Goal: Task Accomplishment & Management: Check status

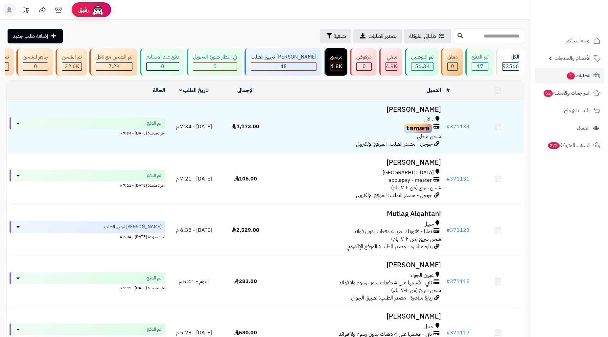
drag, startPoint x: 0, startPoint y: 0, endPoint x: 503, endPoint y: 34, distance: 503.7
click at [503, 34] on input "text" at bounding box center [489, 36] width 70 height 15
type input "*"
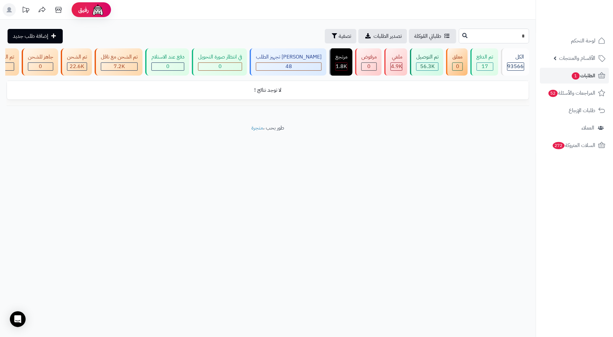
drag, startPoint x: 0, startPoint y: 0, endPoint x: 529, endPoint y: 43, distance: 531.3
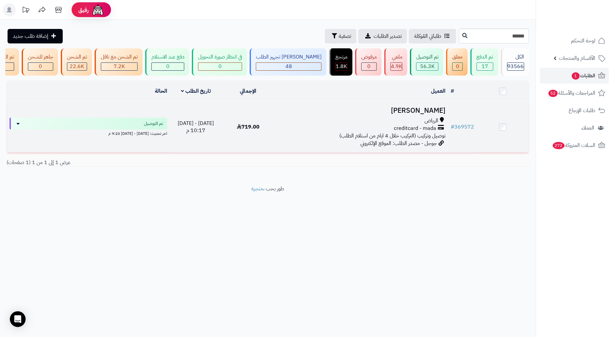
click at [363, 108] on td "محمد الدمياطي الرياض creditcard - mada توصيل وتركيب (التركيب خلال 4 ايام من است…" at bounding box center [361, 126] width 174 height 51
click at [312, 139] on div "الرياض creditcard - mada توصيل وتركيب (التركيب خلال 4 ايام من استلام الطلب)" at bounding box center [361, 128] width 169 height 23
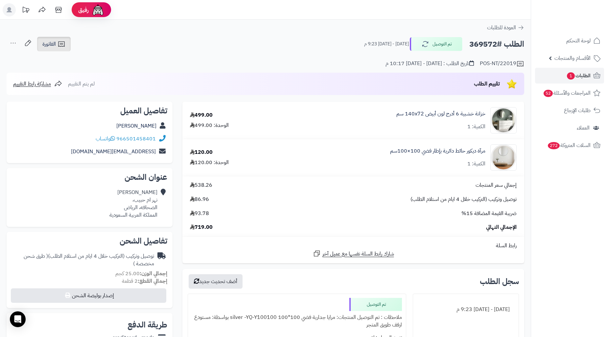
click at [63, 41] on icon at bounding box center [61, 43] width 6 height 5
click at [483, 47] on h2 "الطلب #369572" at bounding box center [496, 43] width 55 height 13
copy h2 "369572"
click at [134, 206] on div "محمد الدمياطي نهر ام حبيب، الصحافه، الرياض المملكة العربية السعودية" at bounding box center [133, 204] width 48 height 30
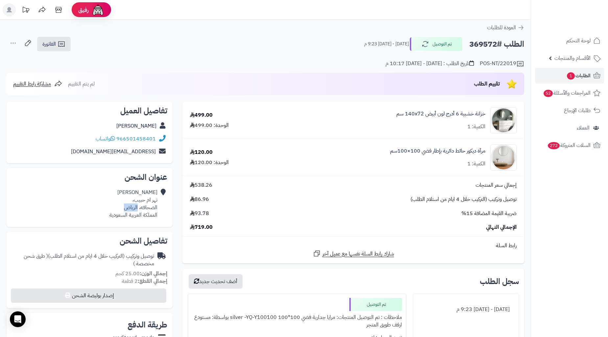
click at [134, 206] on div "محمد الدمياطي نهر ام حبيب، الصحافه، الرياض المملكة العربية السعودية" at bounding box center [133, 204] width 48 height 30
copy div "الصحافه، الرياض"
click at [67, 42] on link "الفاتورة" at bounding box center [54, 44] width 34 height 14
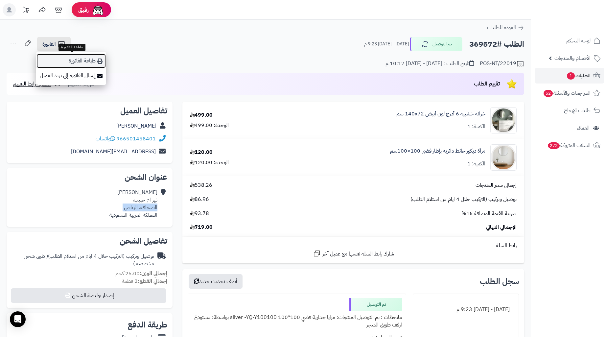
click at [91, 62] on link "طباعة الفاتورة" at bounding box center [71, 61] width 70 height 15
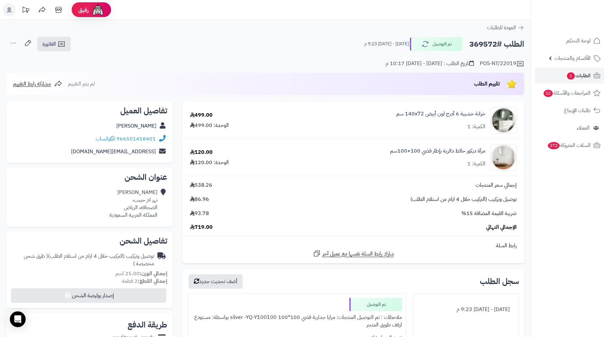
click at [482, 46] on h2 "الطلب #369572" at bounding box center [496, 43] width 55 height 13
copy h2 "369572"
